Goal: Find specific page/section: Find specific page/section

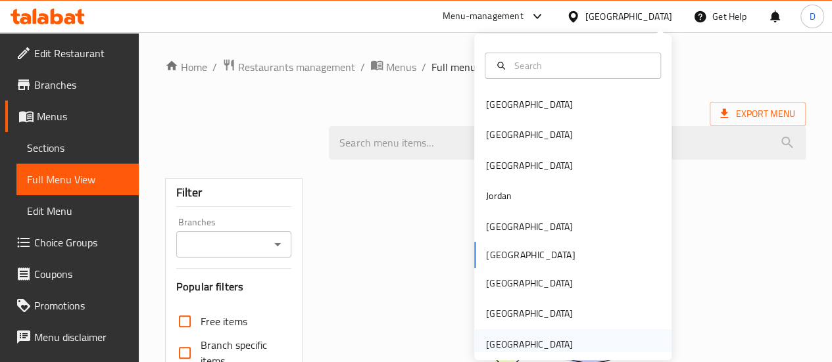
click at [569, 350] on div "[GEOGRAPHIC_DATA]" at bounding box center [529, 344] width 108 height 30
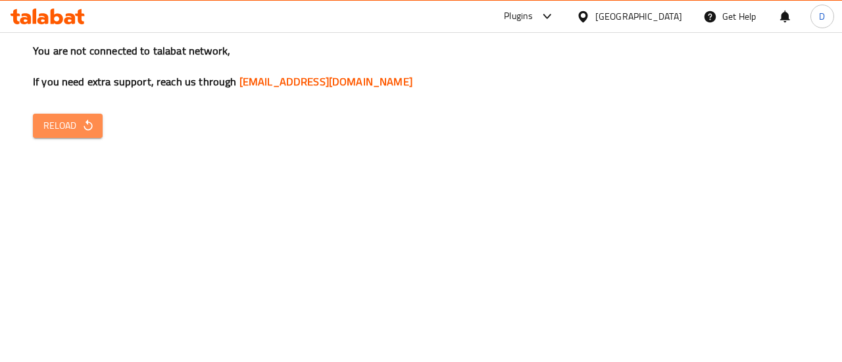
click at [97, 124] on button "Reload" at bounding box center [68, 126] width 70 height 24
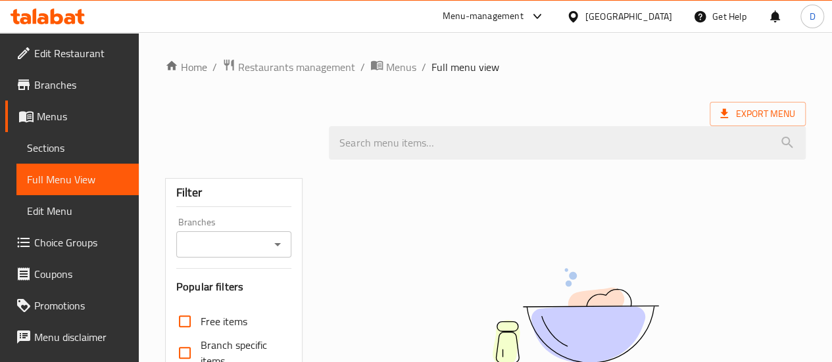
click at [653, 20] on div "Egypt" at bounding box center [628, 16] width 87 height 14
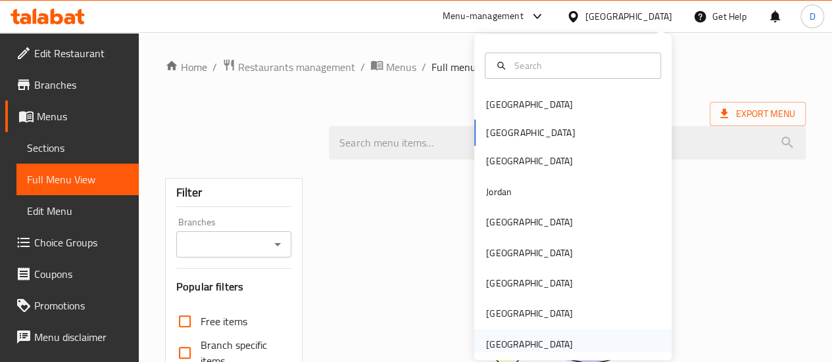
click at [509, 341] on div "[GEOGRAPHIC_DATA]" at bounding box center [529, 344] width 87 height 14
